Goal: Information Seeking & Learning: Learn about a topic

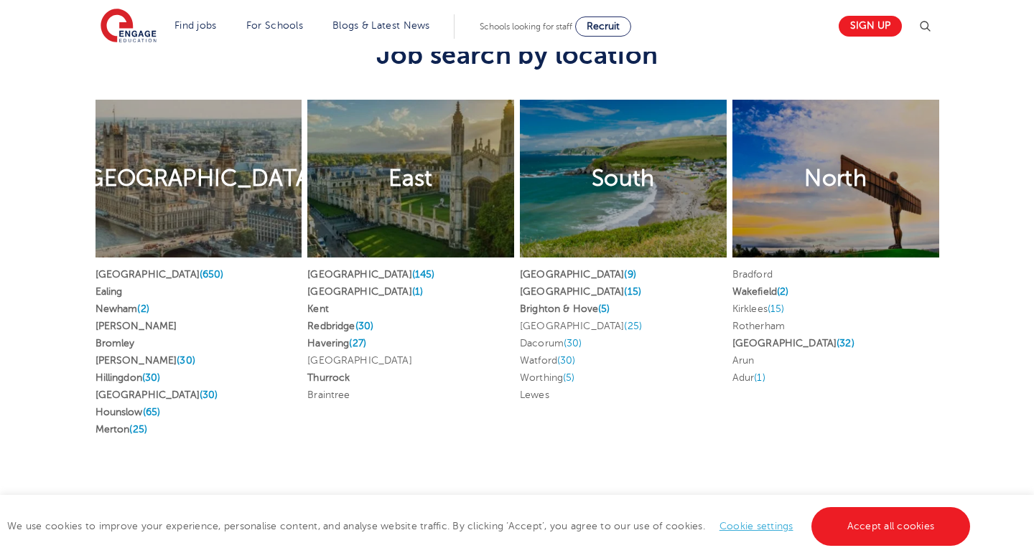
scroll to position [2685, 0]
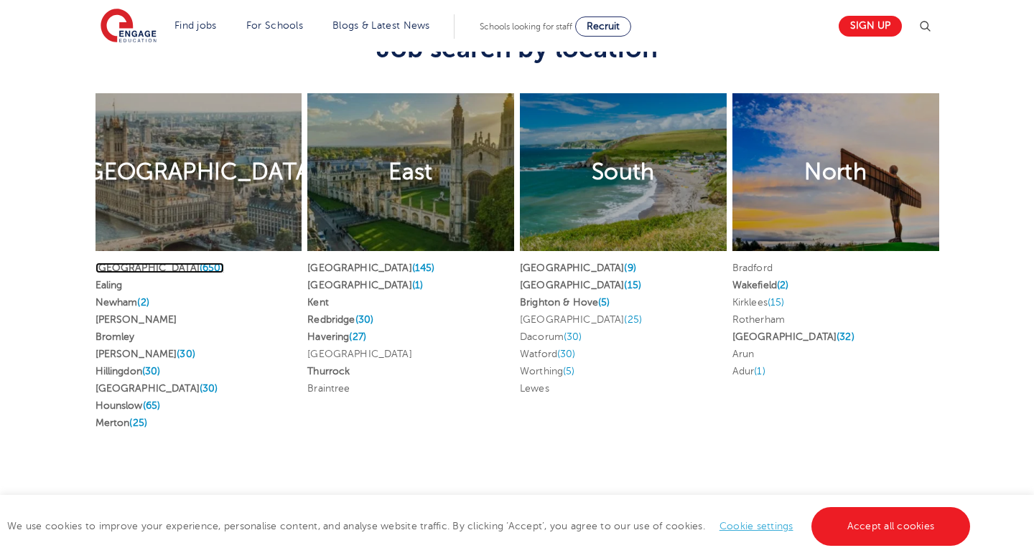
click at [112, 263] on link "London (650)" at bounding box center [159, 268] width 128 height 11
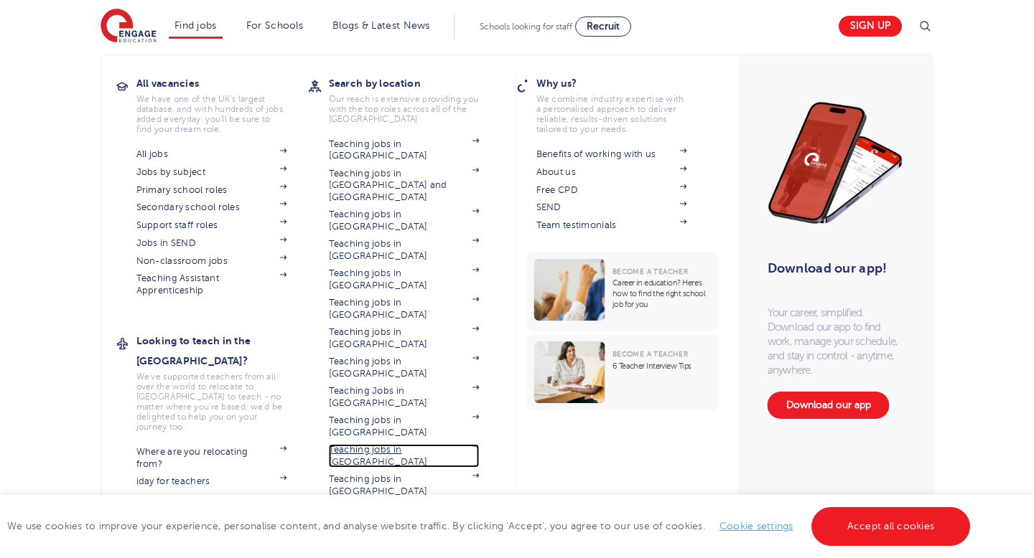
click at [427, 444] on link "Teaching jobs in [GEOGRAPHIC_DATA]" at bounding box center [404, 456] width 151 height 24
